Goal: Information Seeking & Learning: Learn about a topic

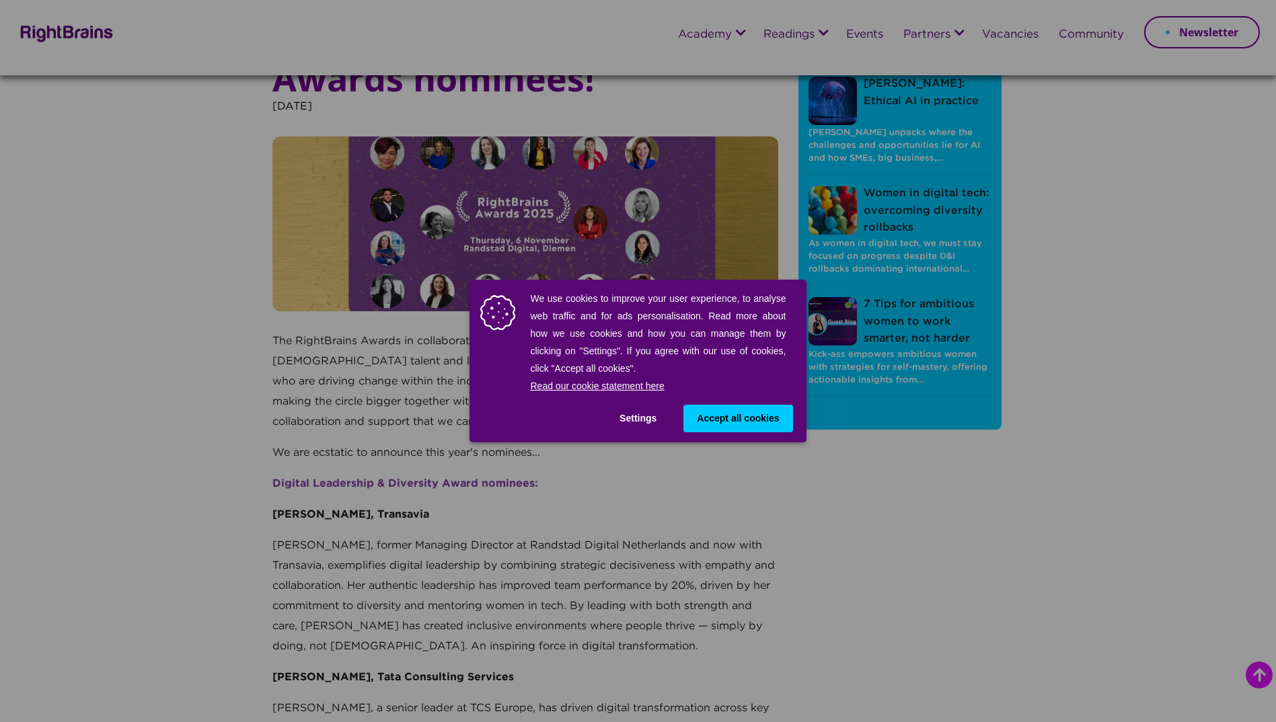
scroll to position [202, 0]
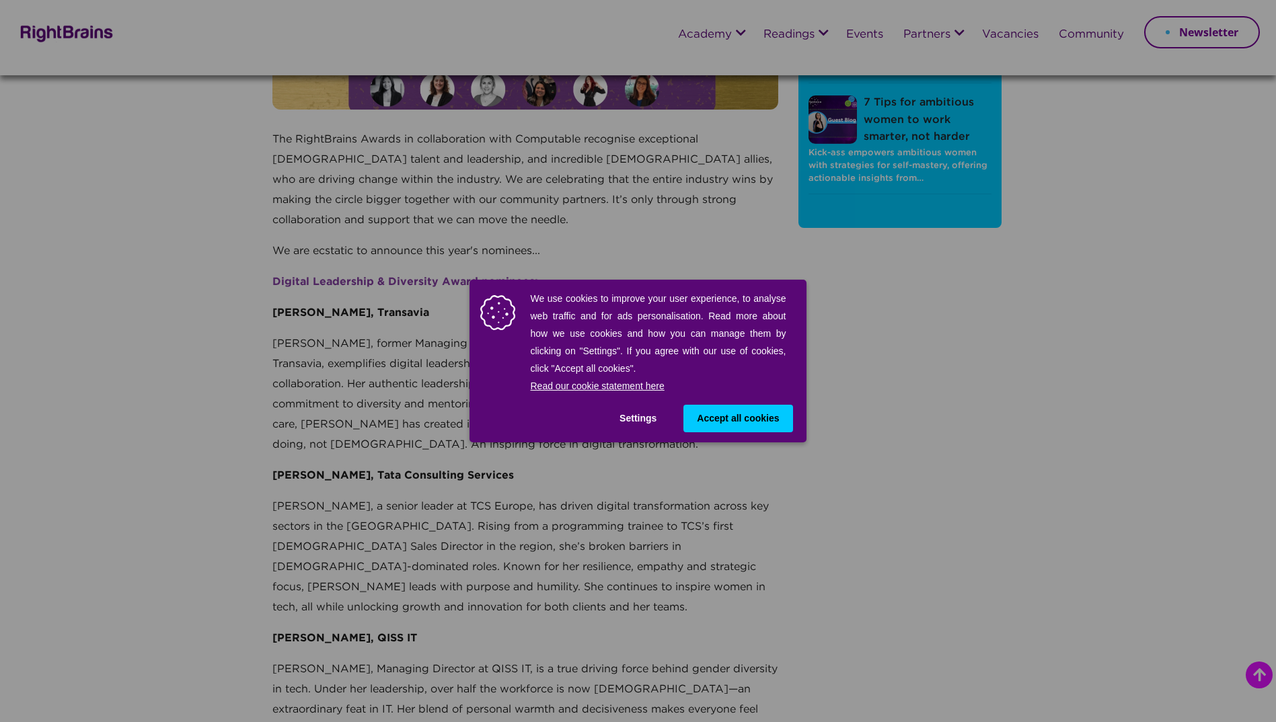
click at [722, 421] on span "Accept all cookies" at bounding box center [738, 419] width 82 height 14
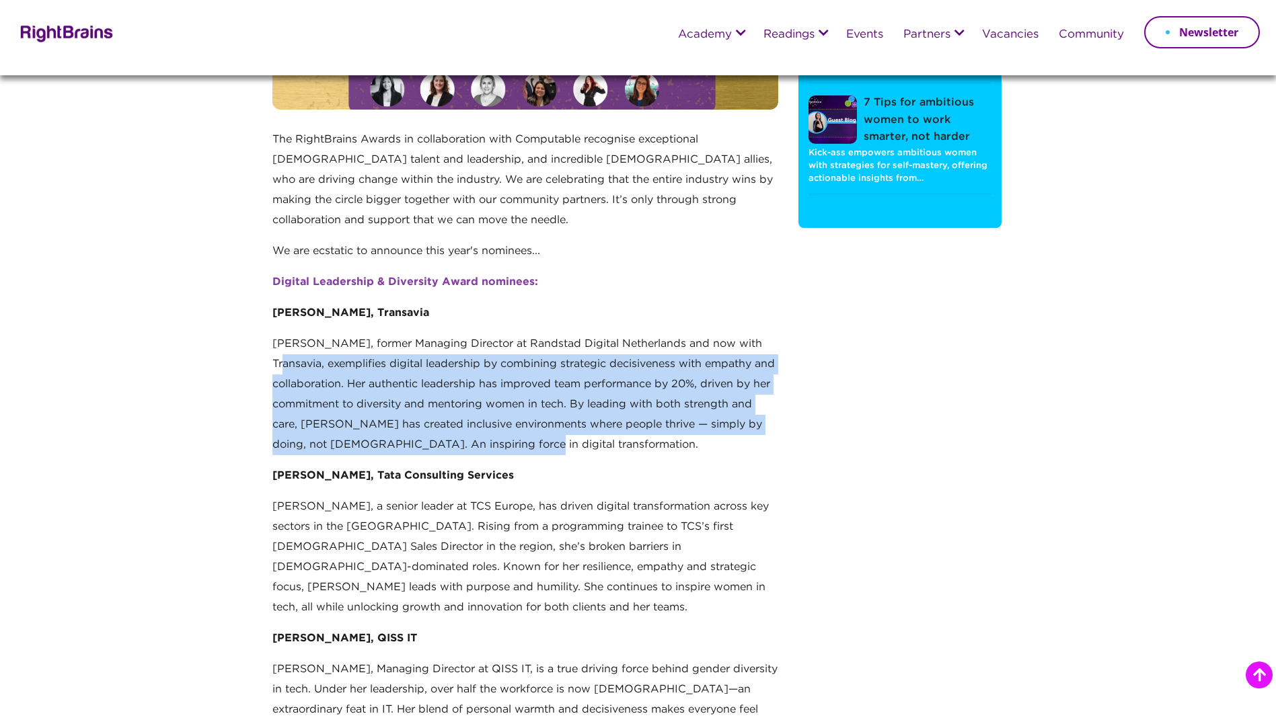
drag, startPoint x: 290, startPoint y: 358, endPoint x: 690, endPoint y: 458, distance: 411.6
drag, startPoint x: 690, startPoint y: 458, endPoint x: 546, endPoint y: 390, distance: 159.1
click at [546, 390] on p "[PERSON_NAME], former Managing Director at Randstad Digital Netherlands and now…" at bounding box center [525, 400] width 506 height 132
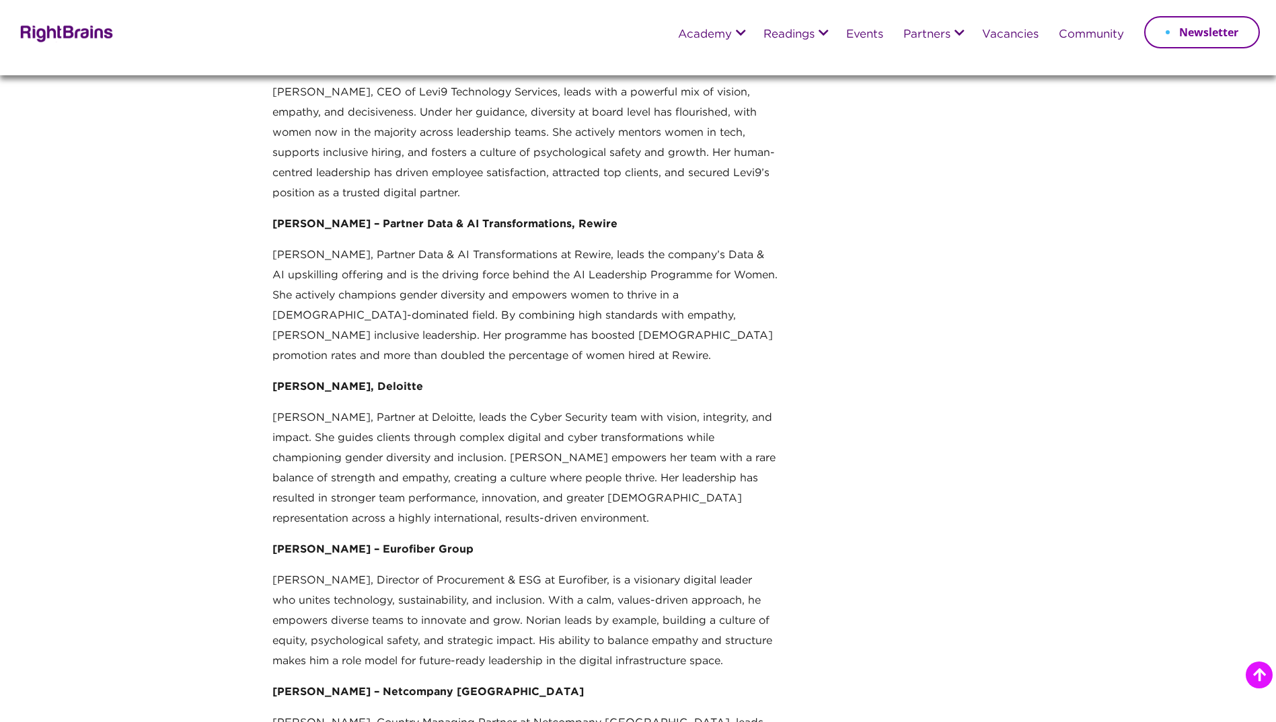
scroll to position [1210, 0]
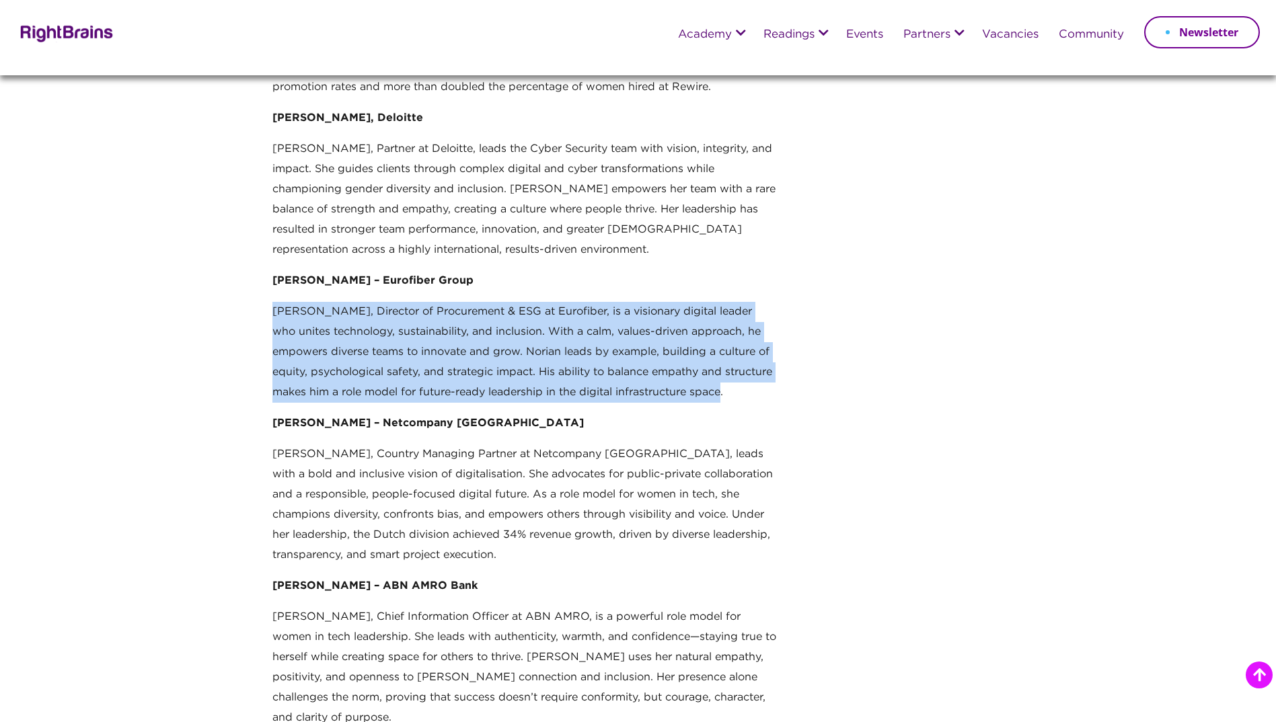
drag, startPoint x: 276, startPoint y: 276, endPoint x: 779, endPoint y: 356, distance: 508.7
click at [779, 356] on div "Meet the 2025 RightBrains Awards nominees! [DATE] The RightBrains Awards in col…" at bounding box center [525, 734] width 526 height 3849
click at [472, 302] on p "[PERSON_NAME], Director of Procurement & ESG at Eurofiber, is a visionary digit…" at bounding box center [525, 358] width 506 height 112
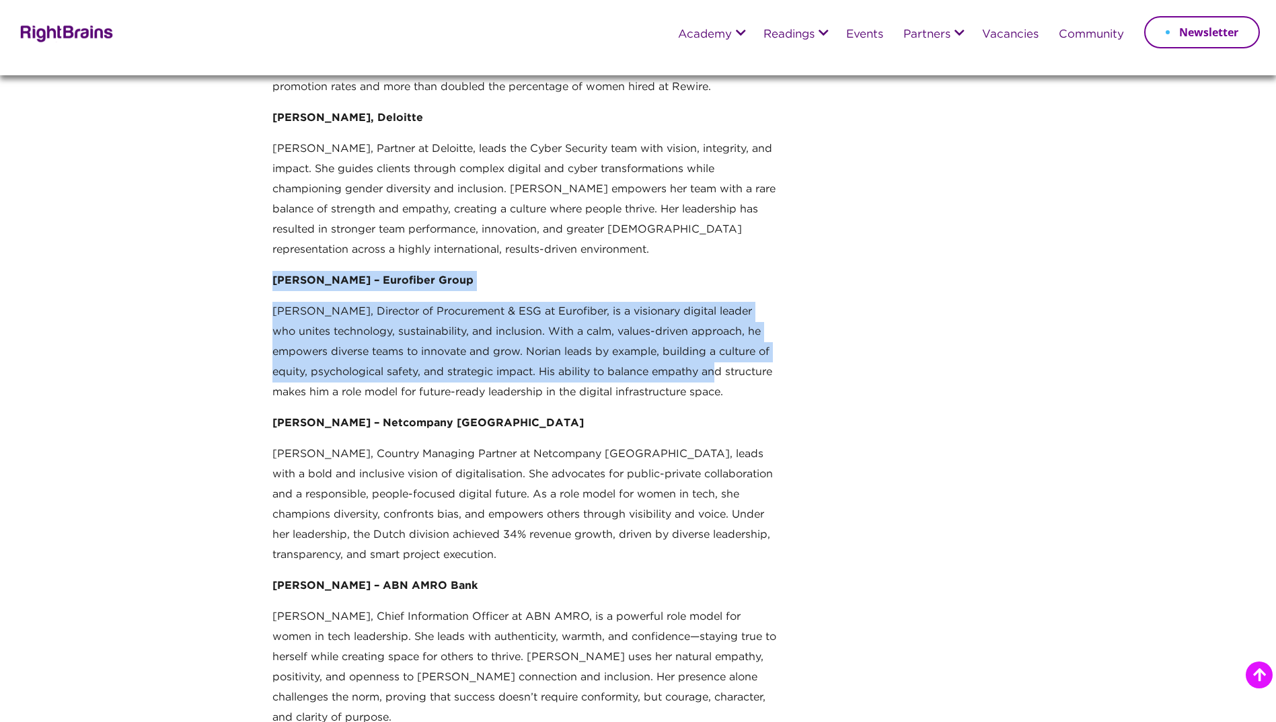
drag, startPoint x: 270, startPoint y: 241, endPoint x: 726, endPoint y: 338, distance: 466.0
click at [726, 338] on div "Meet the 2025 RightBrains Awards nominees! [DATE] The RightBrains Awards in col…" at bounding box center [525, 734] width 526 height 3849
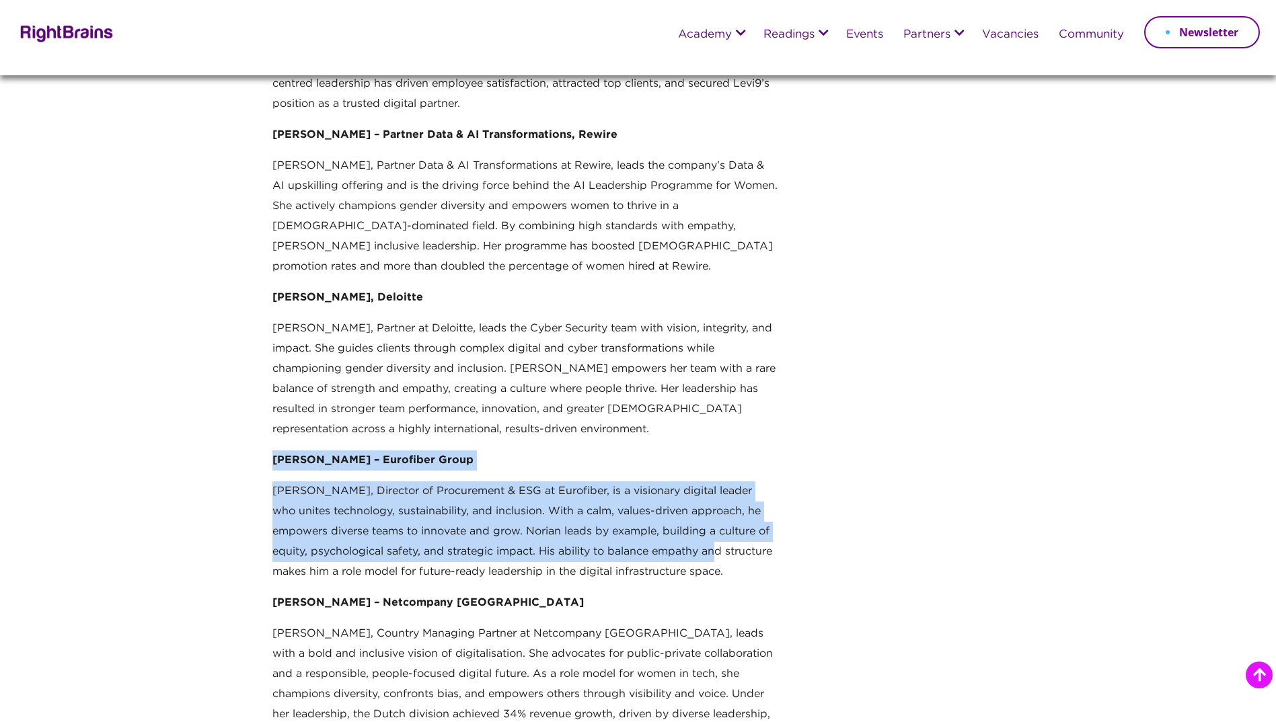
scroll to position [1143, 0]
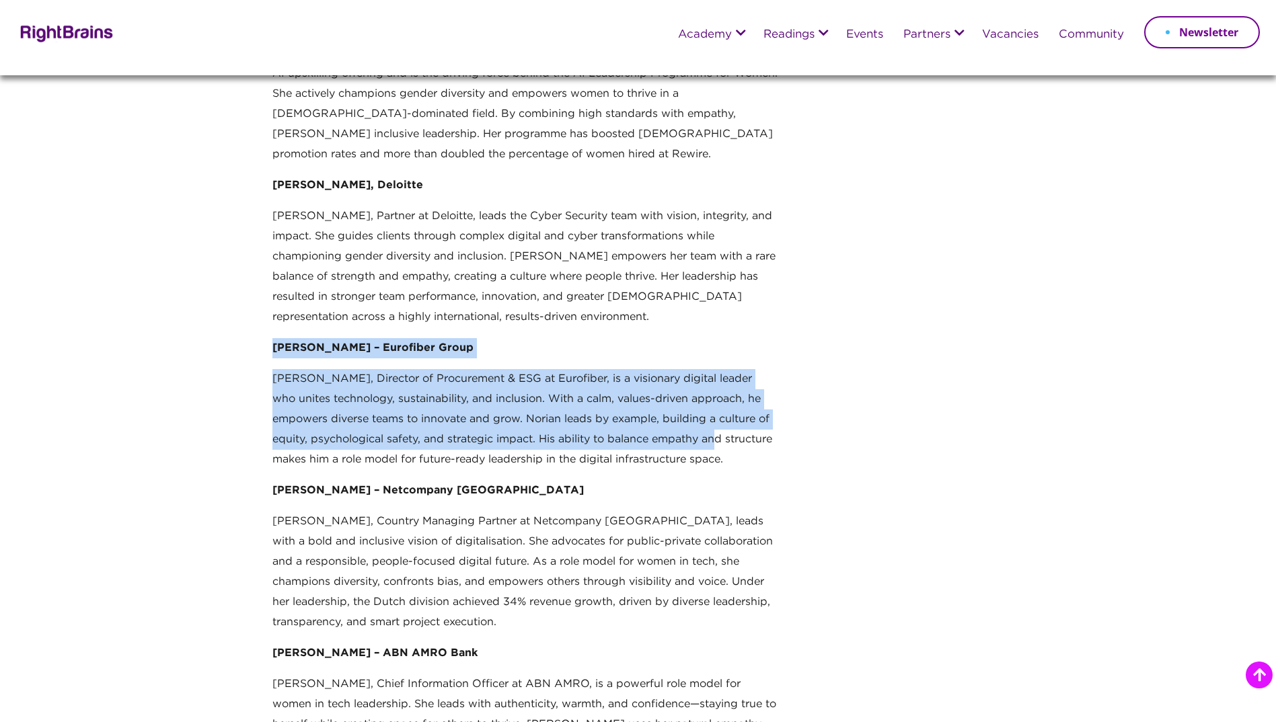
click at [373, 375] on p "[PERSON_NAME], Director of Procurement & ESG at Eurofiber, is a visionary digit…" at bounding box center [525, 425] width 506 height 112
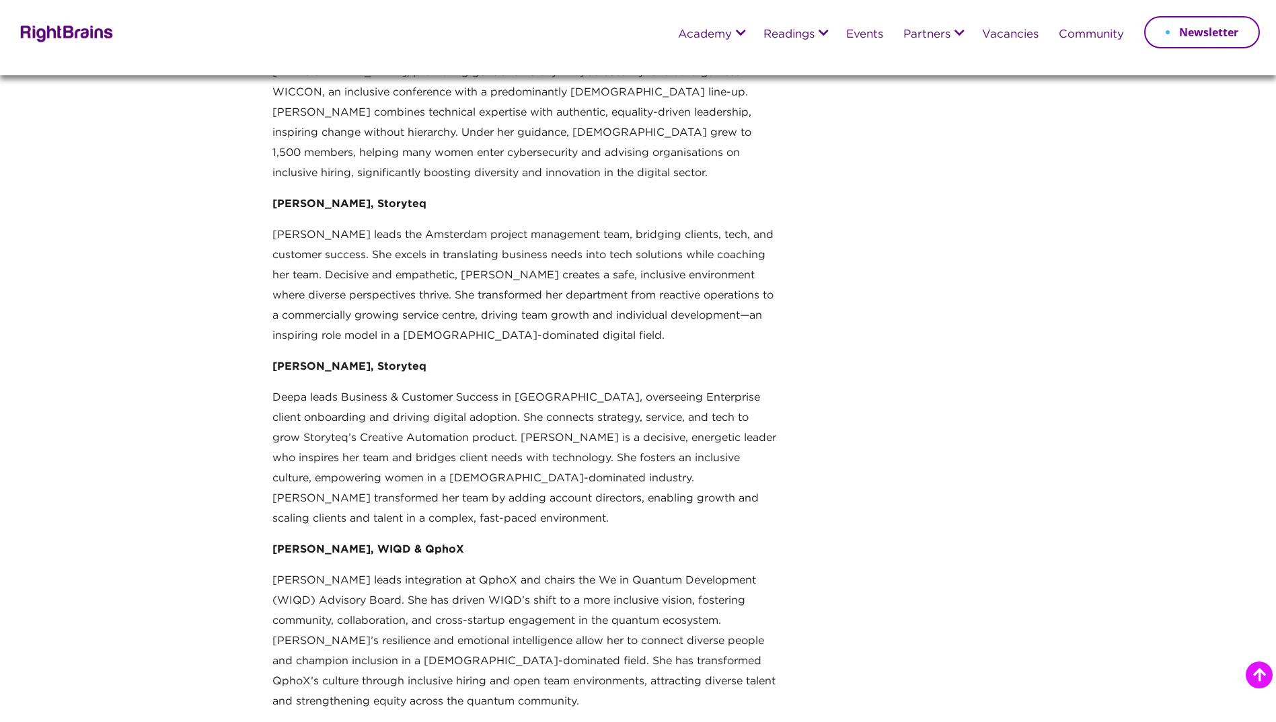
scroll to position [3093, 0]
